Goal: Task Accomplishment & Management: Manage account settings

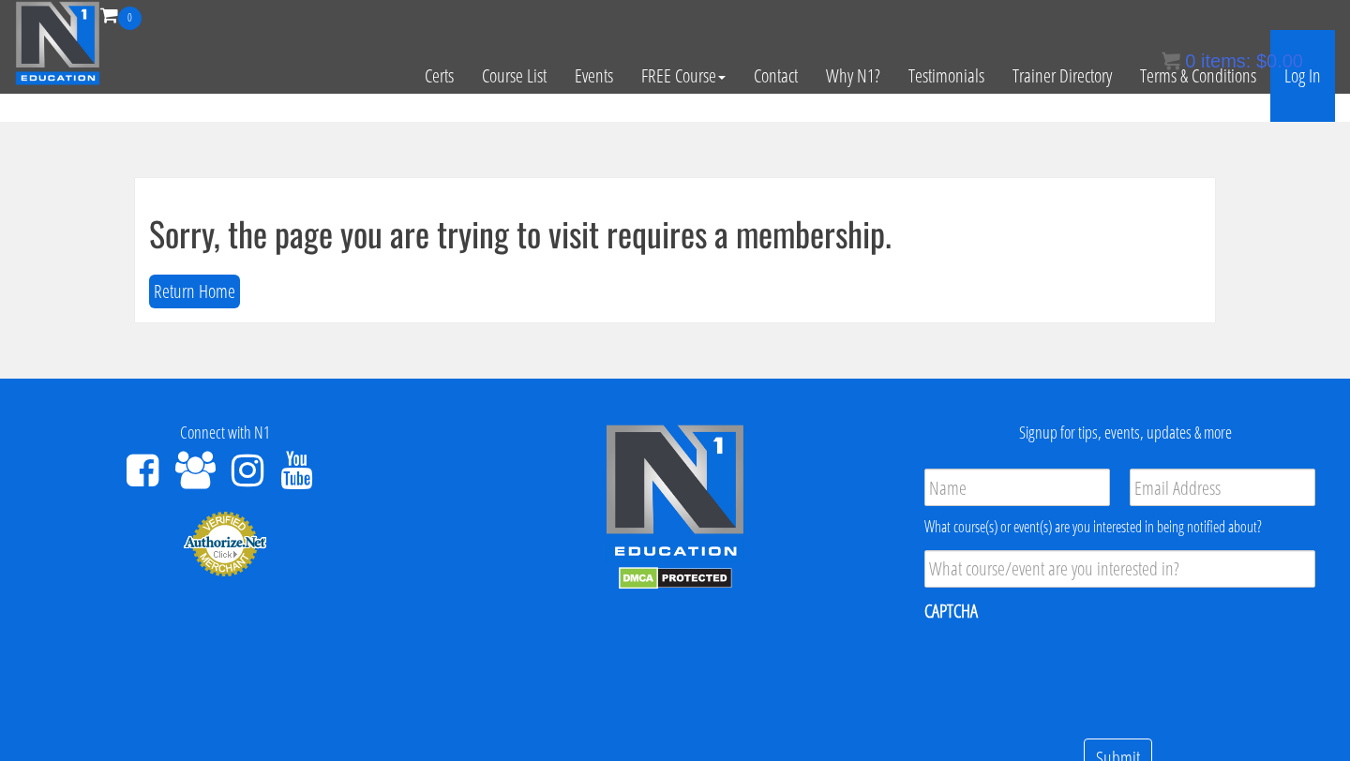
click at [1311, 74] on link "Log In" at bounding box center [1302, 76] width 65 height 92
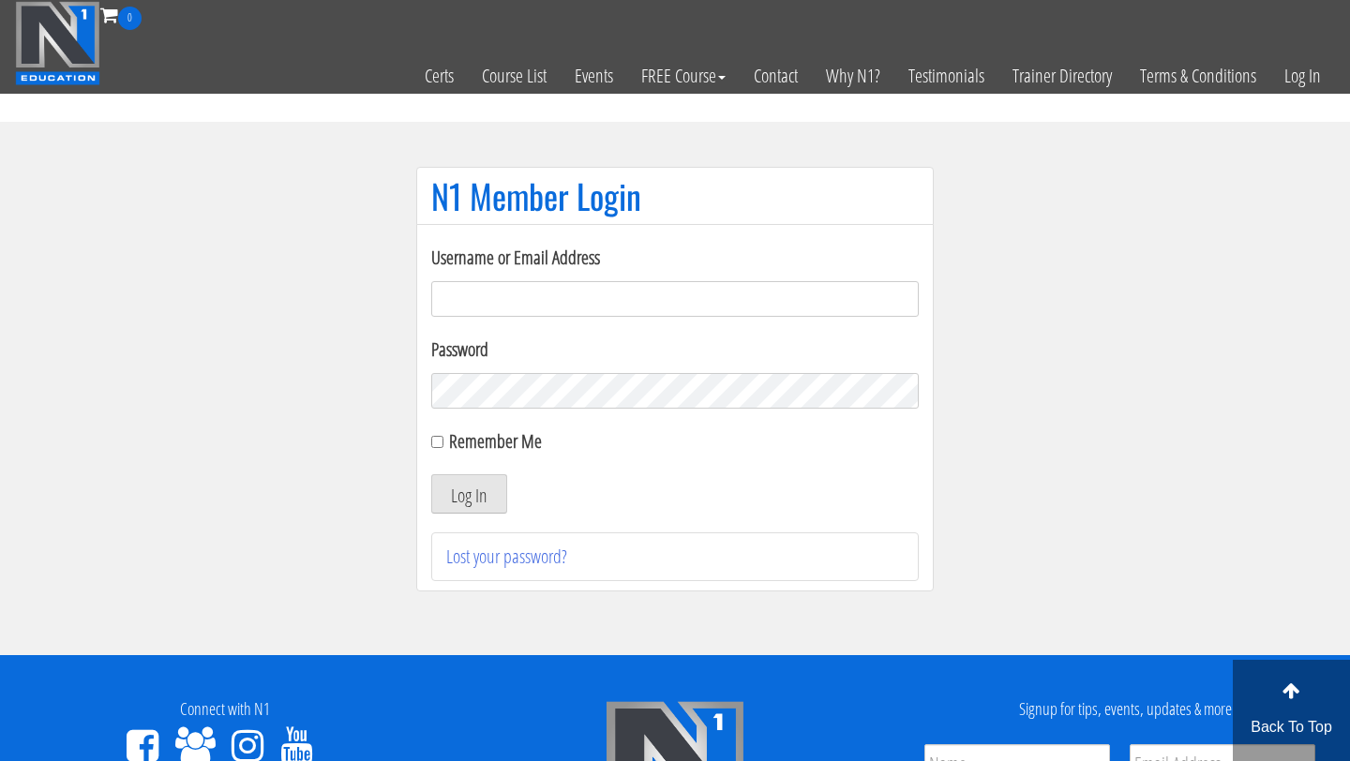
type input "[PERSON_NAME][EMAIL_ADDRESS][PERSON_NAME][DOMAIN_NAME]"
click at [438, 443] on input "Remember Me" at bounding box center [437, 442] width 12 height 12
checkbox input "true"
click at [462, 495] on button "Log In" at bounding box center [469, 493] width 76 height 39
